Goal: Task Accomplishment & Management: Use online tool/utility

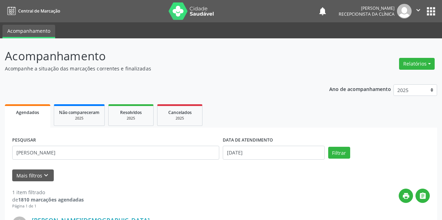
scroll to position [95, 0]
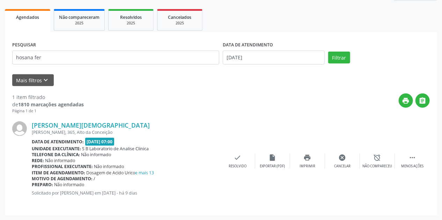
click at [328, 52] on button "Filtrar" at bounding box center [339, 58] width 22 height 12
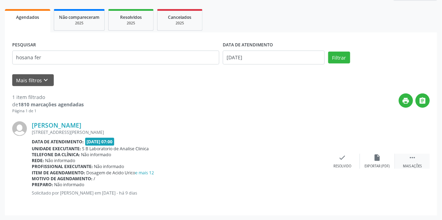
click at [417, 161] on div " Mais ações" at bounding box center [412, 161] width 35 height 15
click at [309, 160] on icon "print" at bounding box center [308, 158] width 8 height 8
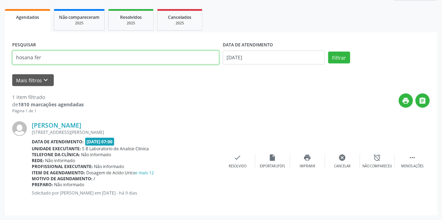
drag, startPoint x: 59, startPoint y: 61, endPoint x: 0, endPoint y: 71, distance: 59.6
click at [0, 71] on div "Acompanhamento Acompanhe a situação das marcações correntes e finalizadas Relat…" at bounding box center [221, 82] width 442 height 278
click at [328, 52] on button "Filtrar" at bounding box center [339, 58] width 22 height 12
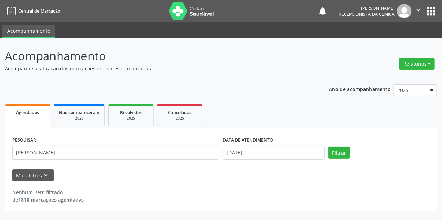
scroll to position [0, 0]
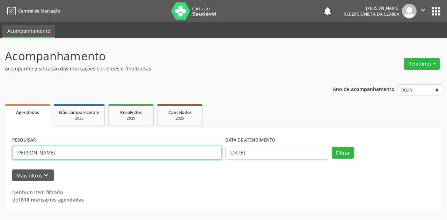
click at [74, 150] on input "[PERSON_NAME]" at bounding box center [117, 153] width 210 height 14
click at [332, 147] on button "Filtrar" at bounding box center [343, 153] width 22 height 12
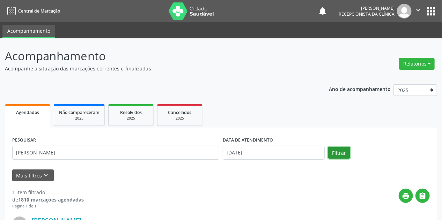
click at [342, 152] on button "Filtrar" at bounding box center [339, 153] width 22 height 12
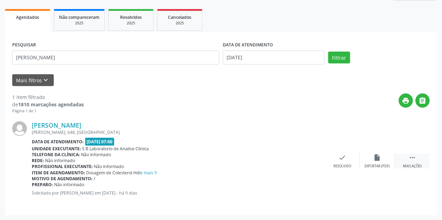
click at [408, 162] on div " Mais ações" at bounding box center [412, 161] width 35 height 15
click at [304, 161] on icon "print" at bounding box center [308, 158] width 8 height 8
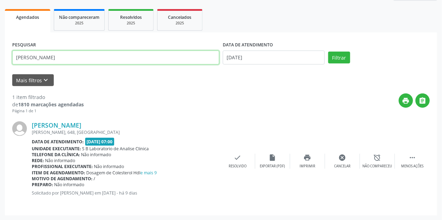
click at [88, 58] on input "[PERSON_NAME]" at bounding box center [115, 58] width 207 height 14
click at [328, 52] on button "Filtrar" at bounding box center [339, 58] width 22 height 12
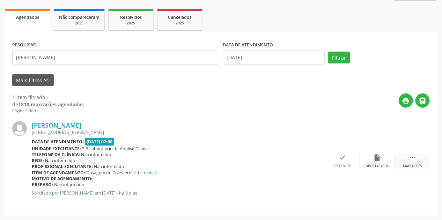
click at [420, 162] on div " Mais ações" at bounding box center [412, 161] width 35 height 15
click at [311, 158] on icon "print" at bounding box center [308, 158] width 8 height 8
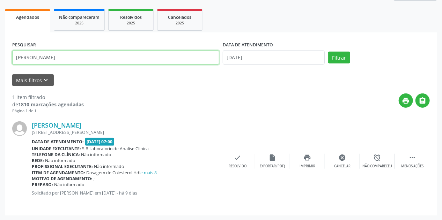
drag, startPoint x: 62, startPoint y: 58, endPoint x: 0, endPoint y: 62, distance: 62.0
click at [0, 62] on div "Acompanhamento Acompanhe a situação das marcações correntes e finalizadas Relat…" at bounding box center [221, 82] width 442 height 278
click at [328, 52] on button "Filtrar" at bounding box center [339, 58] width 22 height 12
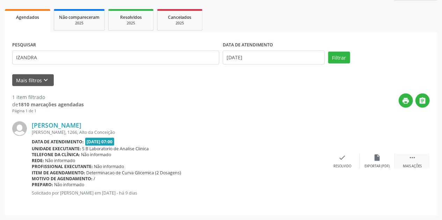
click at [418, 161] on div " Mais ações" at bounding box center [412, 161] width 35 height 15
click at [310, 160] on icon "print" at bounding box center [308, 158] width 8 height 8
click at [307, 156] on icon "print" at bounding box center [308, 158] width 8 height 8
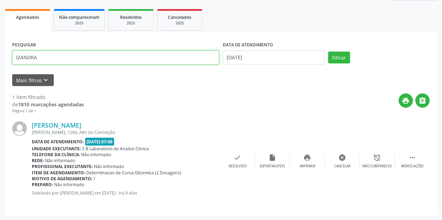
drag, startPoint x: 17, startPoint y: 58, endPoint x: 0, endPoint y: 65, distance: 18.3
click at [0, 65] on div "Acompanhamento Acompanhe a situação das marcações correntes e finalizadas Relat…" at bounding box center [221, 82] width 442 height 278
click at [328, 52] on button "Filtrar" at bounding box center [339, 58] width 22 height 12
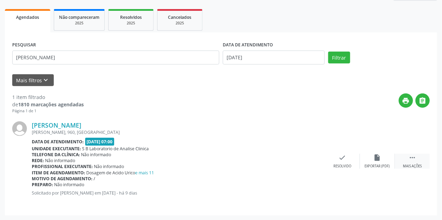
click at [413, 158] on icon "" at bounding box center [413, 158] width 8 height 8
click at [304, 160] on icon "print" at bounding box center [308, 158] width 8 height 8
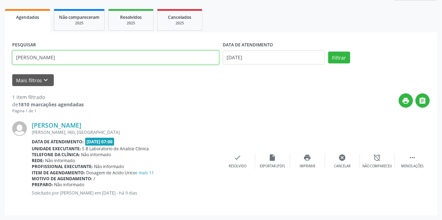
click at [70, 56] on input "[PERSON_NAME]" at bounding box center [115, 58] width 207 height 14
click at [328, 52] on button "Filtrar" at bounding box center [339, 58] width 22 height 12
drag, startPoint x: 65, startPoint y: 56, endPoint x: 0, endPoint y: 63, distance: 65.3
click at [0, 63] on div "Acompanhamento Acompanhe a situação das marcações correntes e finalizadas Relat…" at bounding box center [221, 82] width 442 height 278
click at [328, 52] on button "Filtrar" at bounding box center [339, 58] width 22 height 12
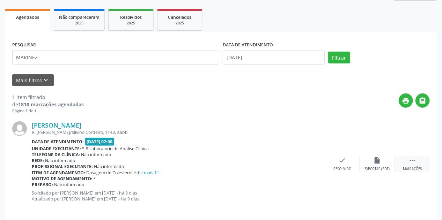
click at [412, 163] on icon "" at bounding box center [413, 161] width 8 height 8
click at [313, 160] on div "print Imprimir" at bounding box center [307, 164] width 35 height 15
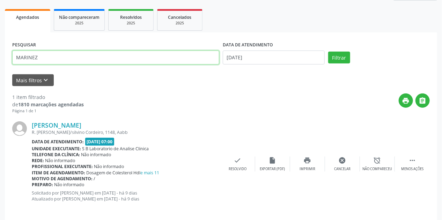
drag, startPoint x: 43, startPoint y: 57, endPoint x: 0, endPoint y: 65, distance: 43.6
click at [0, 65] on div "Acompanhamento Acompanhe a situação das marcações correntes e finalizadas Relat…" at bounding box center [221, 85] width 442 height 284
click at [328, 52] on button "Filtrar" at bounding box center [339, 58] width 22 height 12
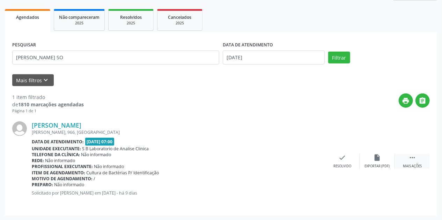
click at [412, 167] on div "Mais ações" at bounding box center [412, 166] width 19 height 5
click at [307, 161] on div "print Imprimir" at bounding box center [307, 161] width 35 height 15
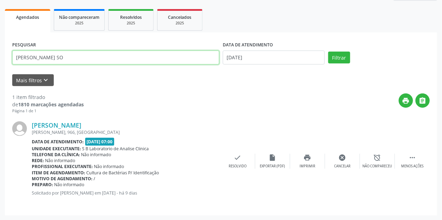
click at [0, 51] on div "Acompanhamento Acompanhe a situação das marcações correntes e finalizadas Relat…" at bounding box center [221, 82] width 442 height 278
click at [328, 52] on button "Filtrar" at bounding box center [339, 58] width 22 height 12
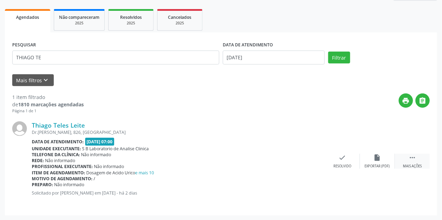
click at [415, 160] on icon "" at bounding box center [413, 158] width 8 height 8
click at [308, 162] on div "print Imprimir" at bounding box center [307, 161] width 35 height 15
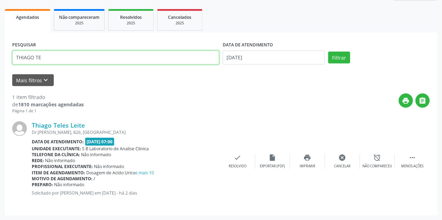
drag, startPoint x: 27, startPoint y: 55, endPoint x: 0, endPoint y: 54, distance: 27.3
click at [0, 54] on div "Acompanhamento Acompanhe a situação das marcações correntes e finalizadas Relat…" at bounding box center [221, 82] width 442 height 278
click at [328, 52] on button "Filtrar" at bounding box center [339, 58] width 22 height 12
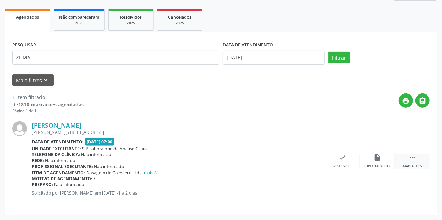
click at [415, 166] on div "Mais ações" at bounding box center [412, 166] width 19 height 5
click at [311, 161] on div "print Imprimir" at bounding box center [307, 161] width 35 height 15
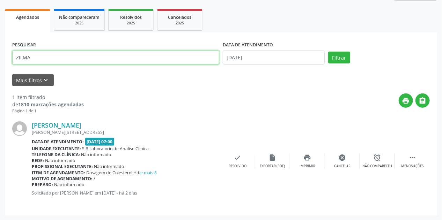
drag, startPoint x: 65, startPoint y: 57, endPoint x: 0, endPoint y: 61, distance: 65.5
click at [0, 61] on div "Acompanhamento Acompanhe a situação das marcações correntes e finalizadas Relat…" at bounding box center [221, 82] width 442 height 278
click at [328, 52] on button "Filtrar" at bounding box center [339, 58] width 22 height 12
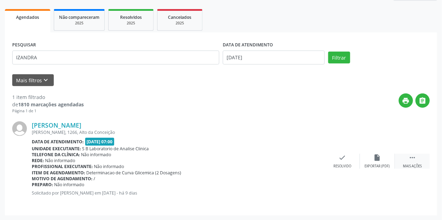
click at [417, 163] on div " Mais ações" at bounding box center [412, 161] width 35 height 15
click at [307, 158] on icon "print" at bounding box center [308, 158] width 8 height 8
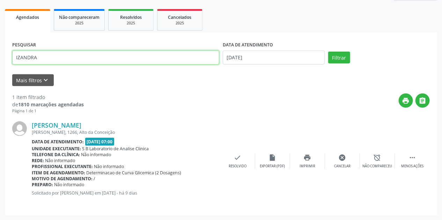
drag, startPoint x: 50, startPoint y: 54, endPoint x: 0, endPoint y: 59, distance: 50.5
click at [0, 59] on div "Acompanhamento Acompanhe a situação das marcações correntes e finalizadas Relat…" at bounding box center [221, 82] width 442 height 278
click at [328, 52] on button "Filtrar" at bounding box center [339, 58] width 22 height 12
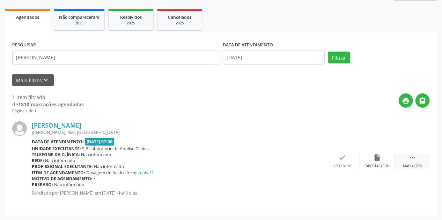
click at [416, 159] on icon "" at bounding box center [413, 158] width 8 height 8
click at [310, 159] on icon "print" at bounding box center [308, 158] width 8 height 8
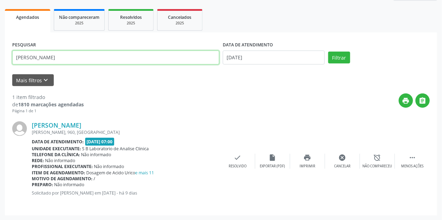
drag, startPoint x: 82, startPoint y: 61, endPoint x: 20, endPoint y: 65, distance: 62.3
click at [0, 68] on div "Acompanhamento Acompanhe a situação das marcações correntes e finalizadas Relat…" at bounding box center [221, 82] width 442 height 278
paste input "[PERSON_NAME]"
type input "[PERSON_NAME]"
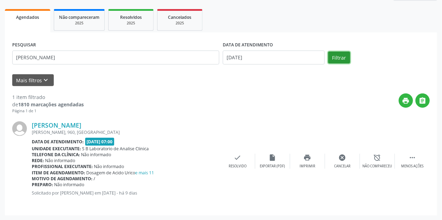
click at [335, 60] on button "Filtrar" at bounding box center [339, 58] width 22 height 12
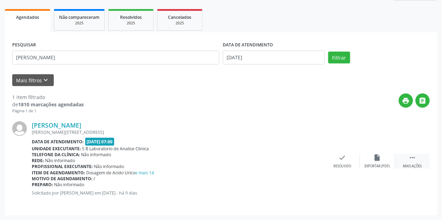
click at [412, 160] on icon "" at bounding box center [413, 158] width 8 height 8
click at [305, 159] on icon "print" at bounding box center [308, 158] width 8 height 8
